Goal: Task Accomplishment & Management: Manage account settings

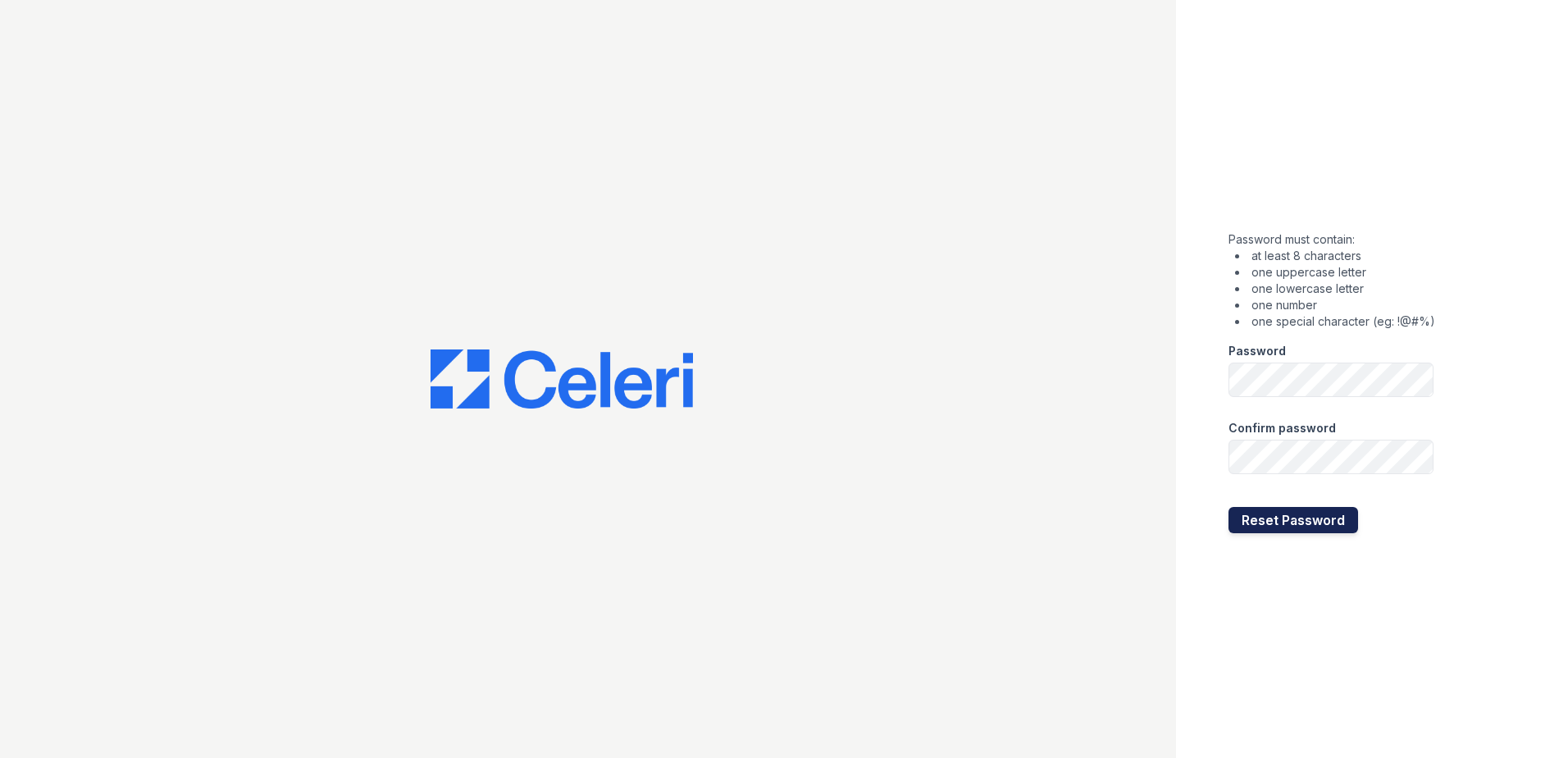
click at [1271, 519] on button "Reset Password" at bounding box center [1293, 520] width 130 height 26
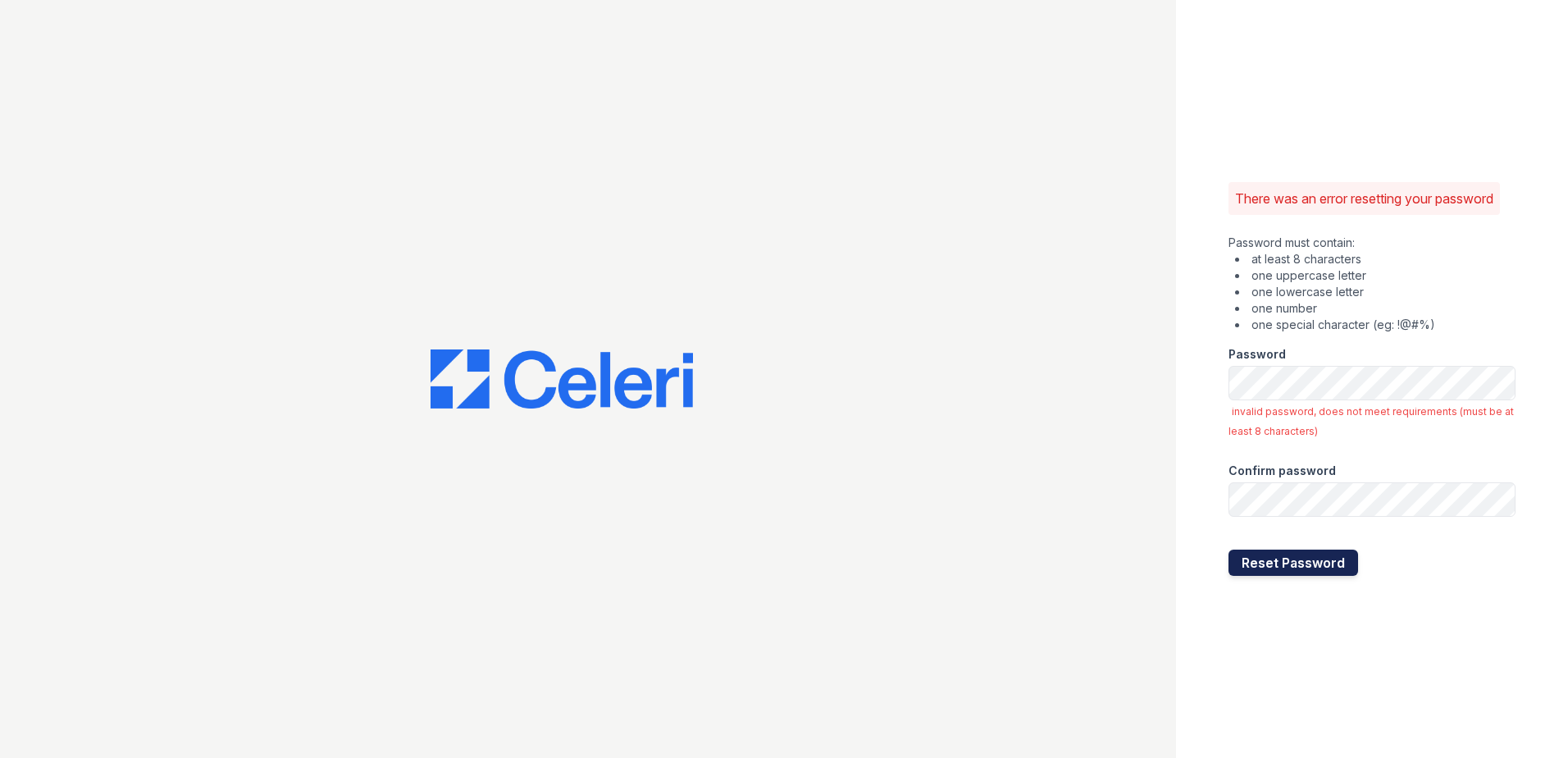
click at [1265, 564] on button "Reset Password" at bounding box center [1293, 562] width 130 height 26
click at [1322, 421] on div "Password invalid password, does not meet requirements (must be at least 8 chara…" at bounding box center [1372, 386] width 287 height 107
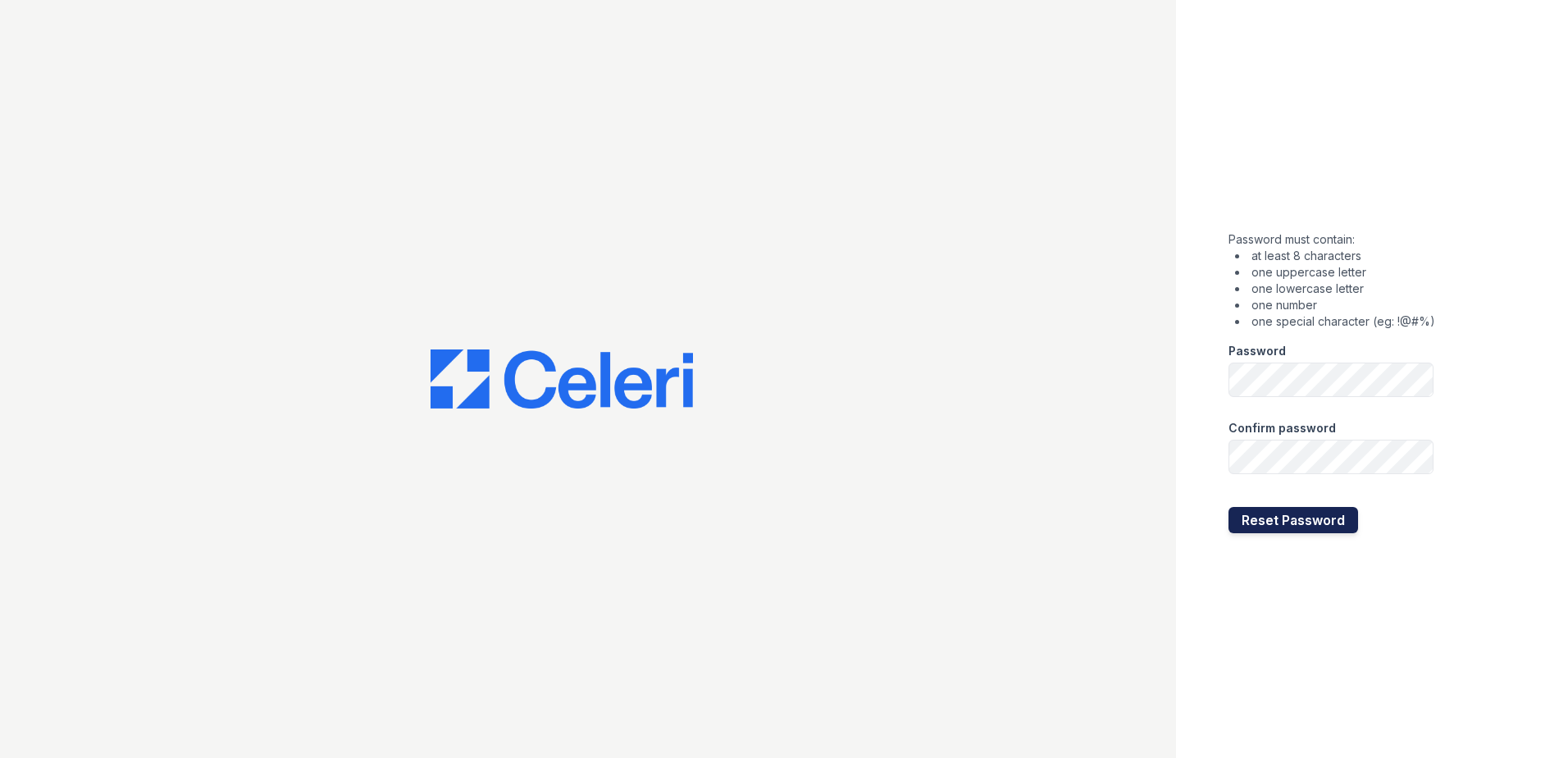
click at [1288, 523] on button "Reset Password" at bounding box center [1293, 520] width 130 height 26
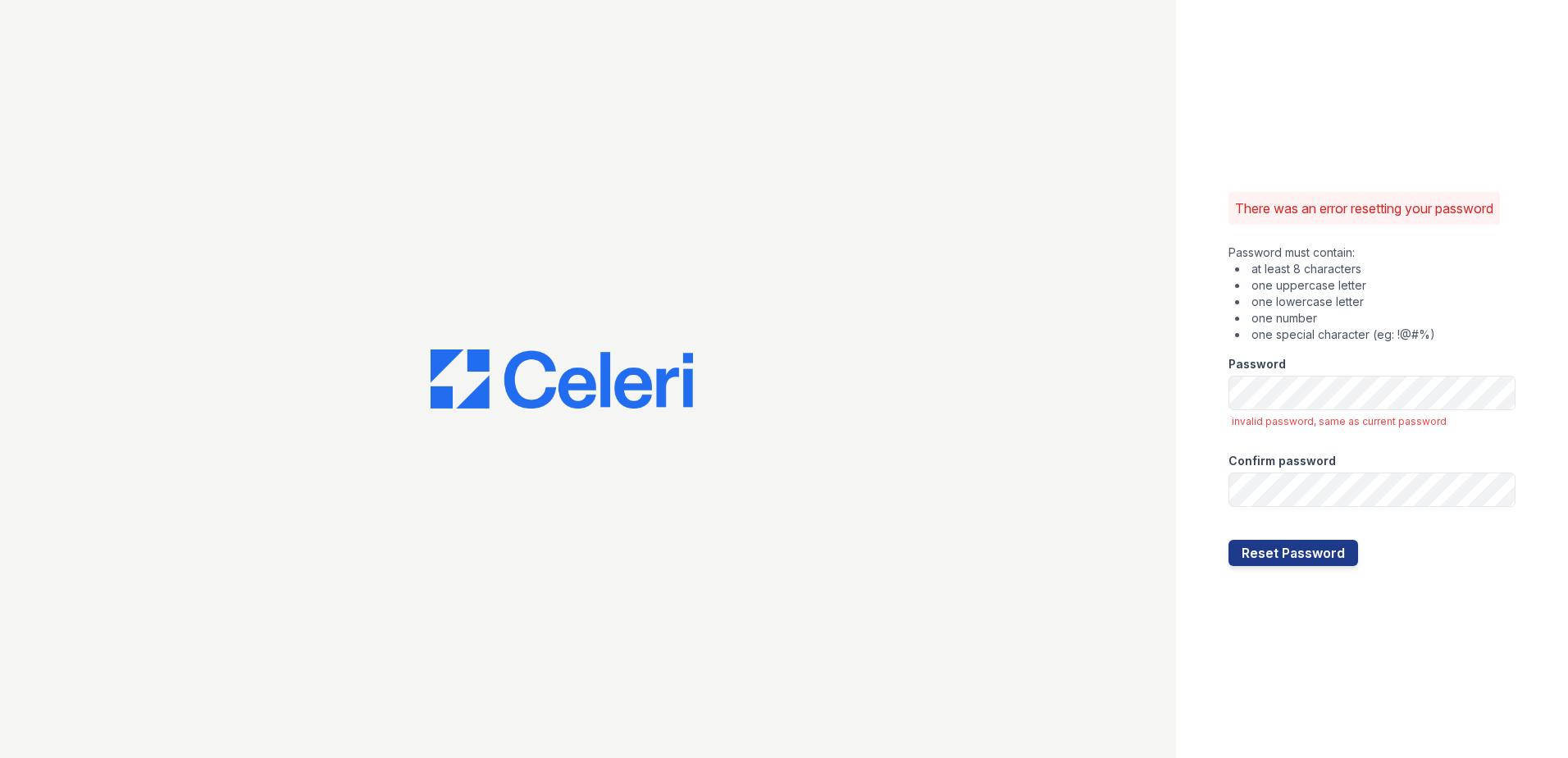
click at [976, 333] on div at bounding box center [588, 379] width 1176 height 758
click at [1253, 558] on button "Reset Password" at bounding box center [1293, 552] width 130 height 26
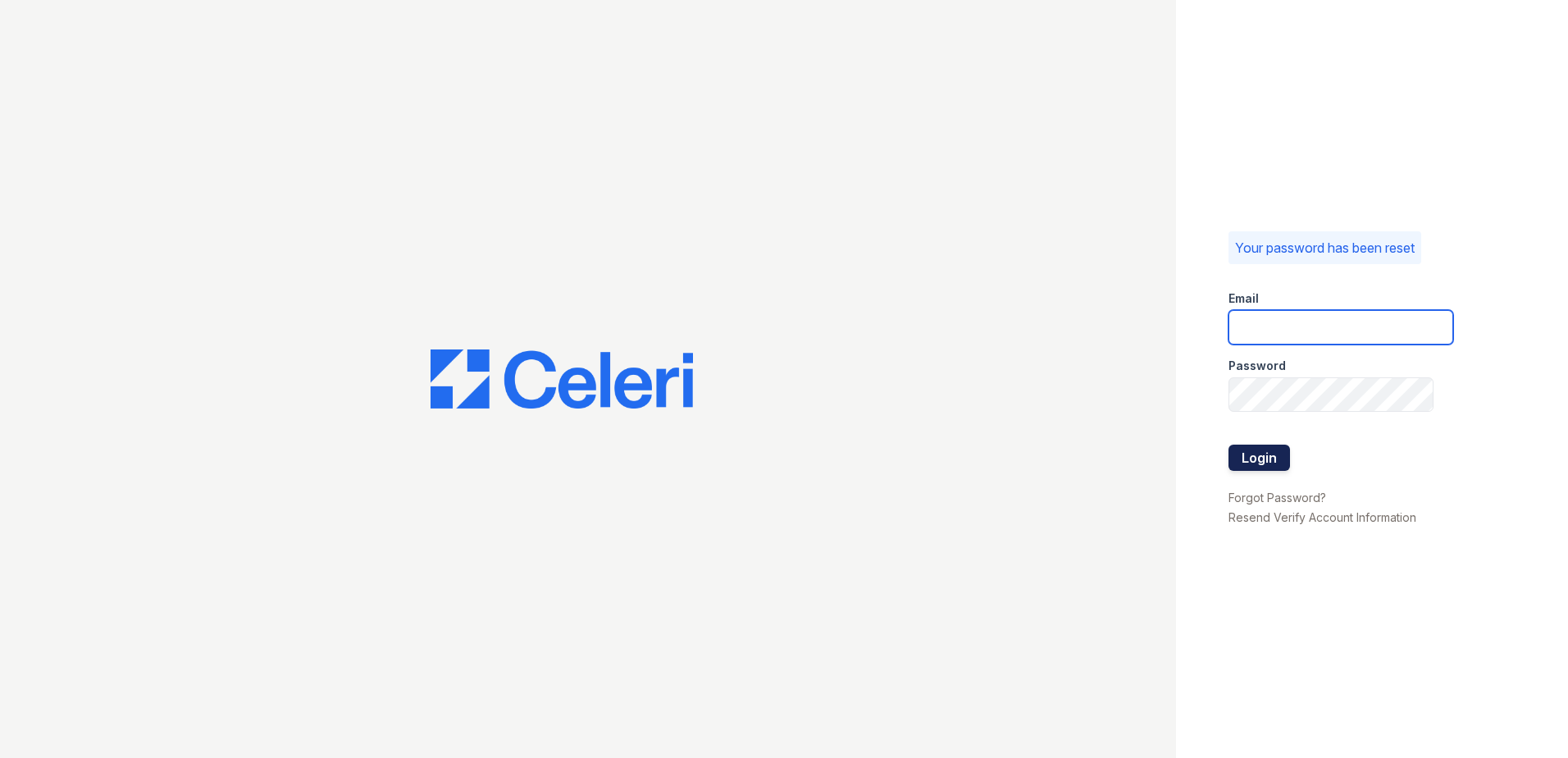
type input "villas.pm@cafmanagement.com"
click at [1263, 461] on button "Login" at bounding box center [1259, 457] width 62 height 26
